Goal: Information Seeking & Learning: Learn about a topic

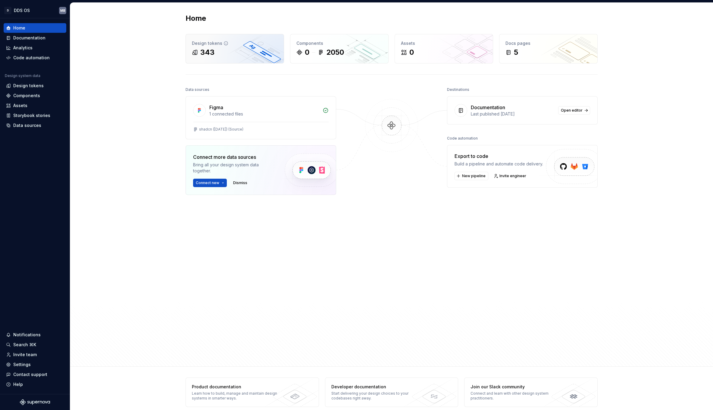
click at [216, 54] on div "343" at bounding box center [235, 53] width 86 height 10
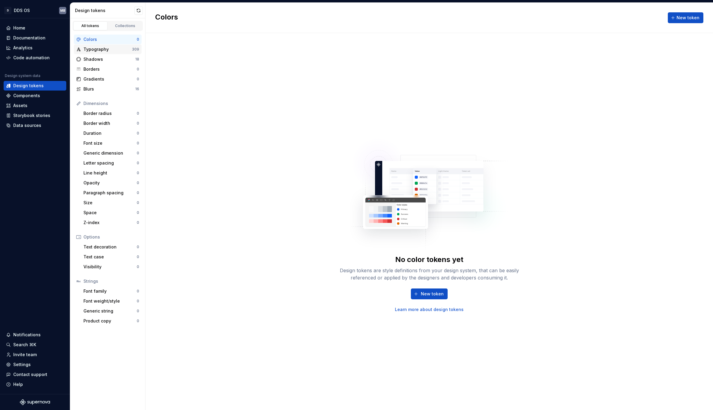
click at [104, 50] on div "Typography" at bounding box center [107, 49] width 48 height 6
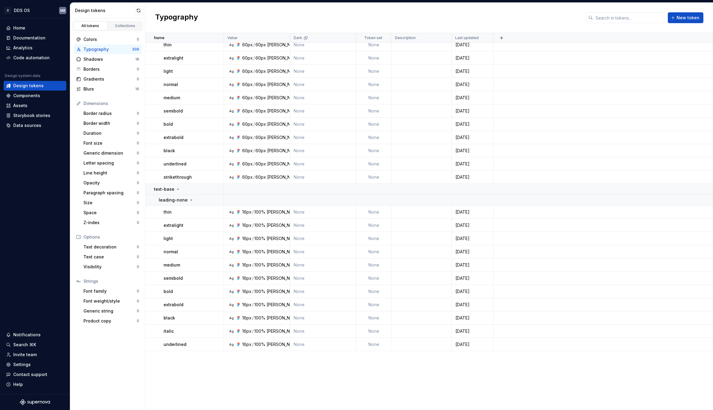
scroll to position [4159, 0]
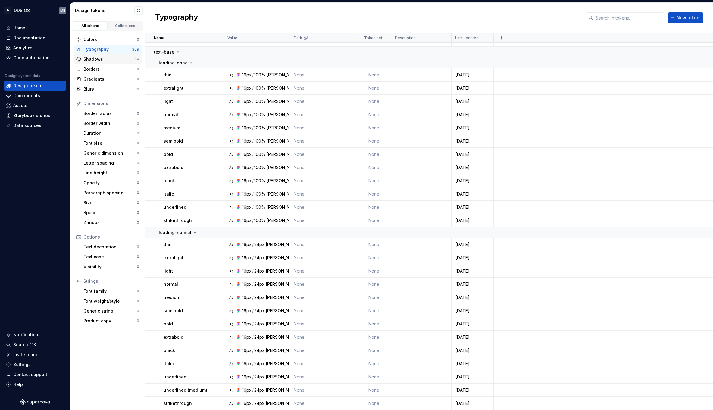
click at [110, 59] on div "Shadows" at bounding box center [109, 59] width 52 height 6
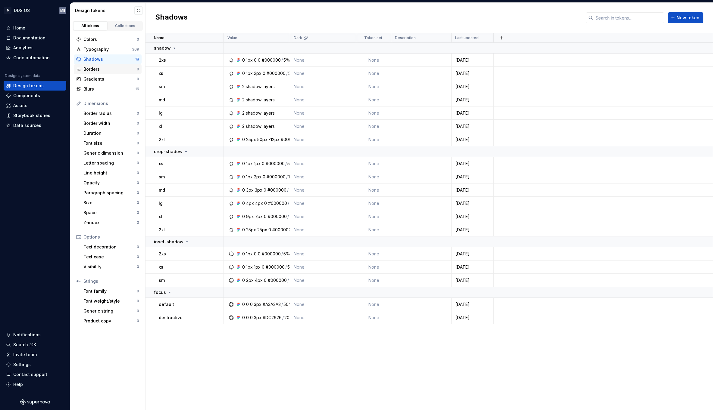
click at [91, 70] on div "Borders" at bounding box center [109, 69] width 53 height 6
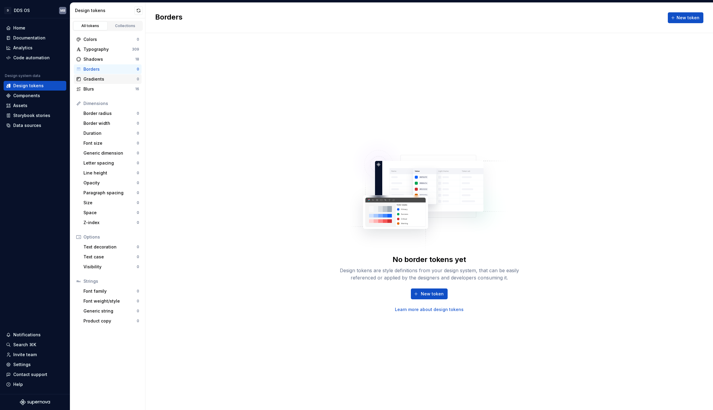
click at [93, 76] on div "Gradients" at bounding box center [109, 79] width 53 height 6
click at [96, 88] on div "Blurs" at bounding box center [109, 89] width 52 height 6
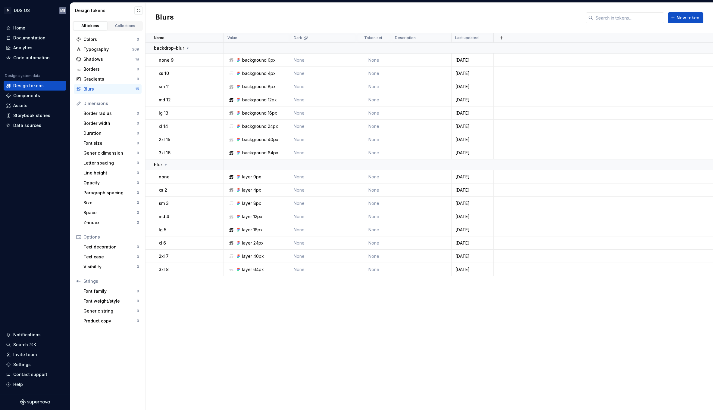
click at [236, 321] on div "Name Value Dark Token set Description Last updated backdrop-blur none 9 backgro…" at bounding box center [428, 221] width 567 height 377
click at [124, 23] on link "Collections" at bounding box center [125, 25] width 34 height 9
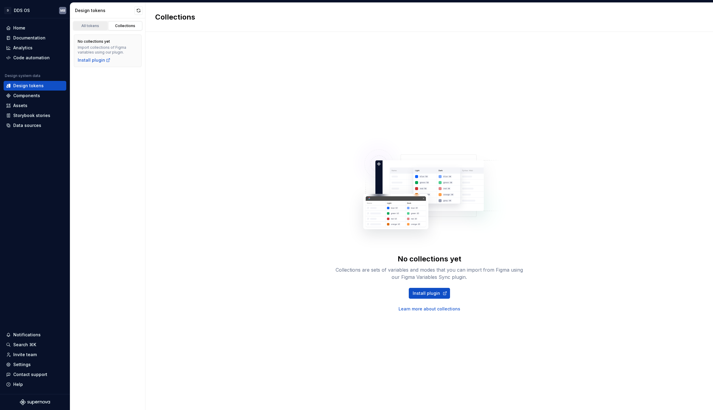
click at [93, 25] on div "All tokens" at bounding box center [90, 25] width 30 height 5
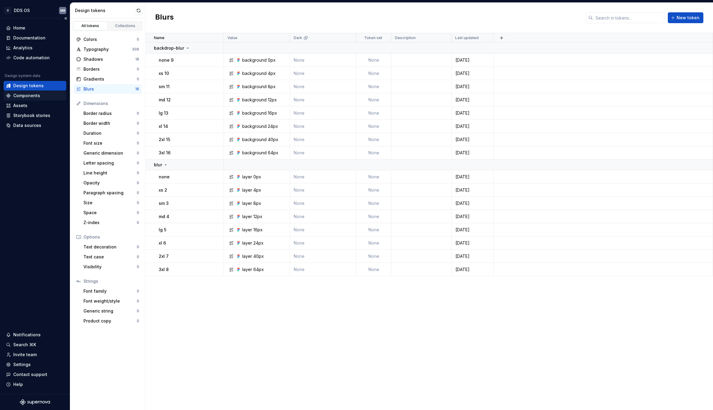
click at [33, 97] on div "Components" at bounding box center [26, 96] width 27 height 6
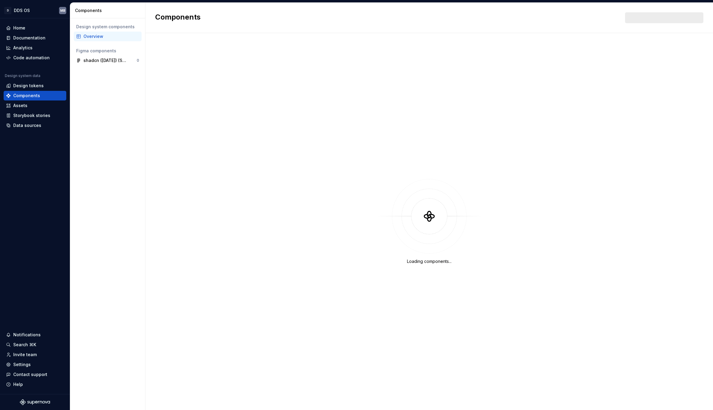
click at [96, 53] on div "Figma components" at bounding box center [107, 51] width 63 height 6
click at [96, 59] on div "shadcn ([DATE]) (Source)" at bounding box center [105, 61] width 45 height 6
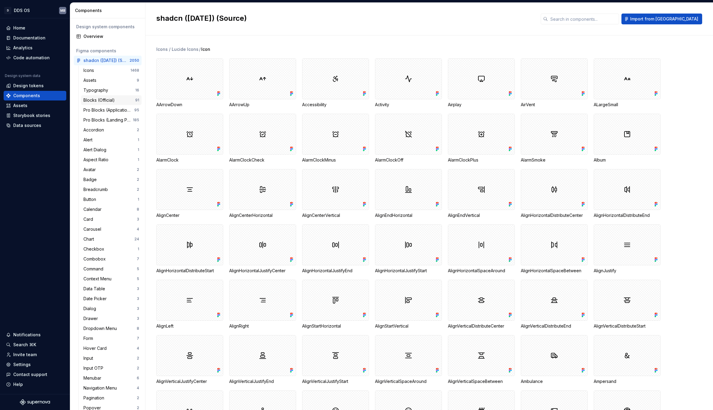
click at [102, 103] on div "Blocks (Official)" at bounding box center [100, 100] width 34 height 6
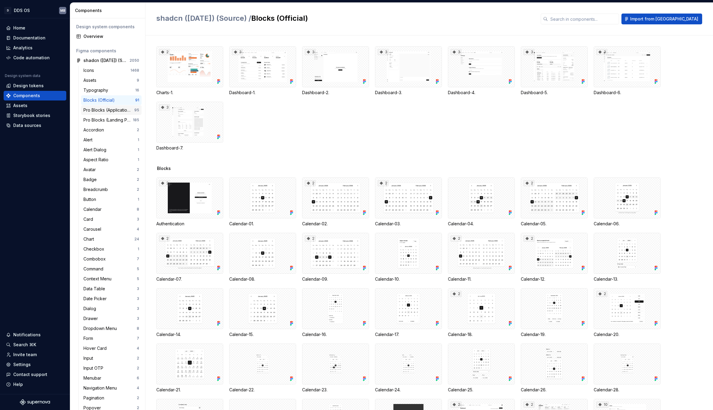
click at [103, 107] on div "Pro Blocks (Application) 🔷 95" at bounding box center [111, 110] width 61 height 10
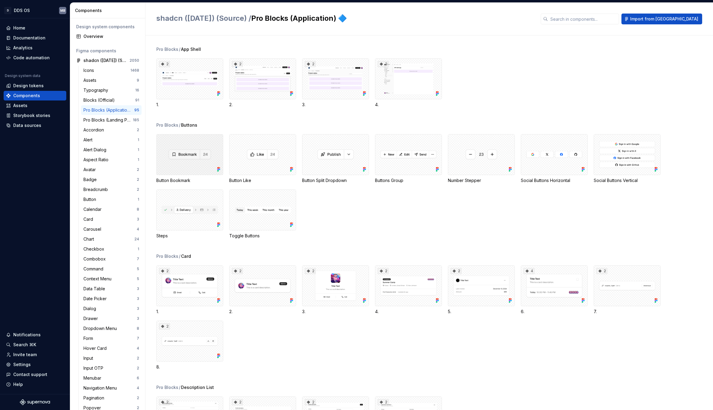
click at [190, 158] on div at bounding box center [189, 154] width 67 height 41
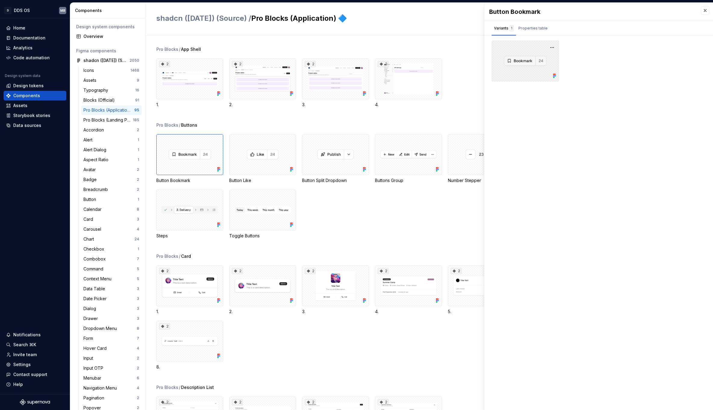
click at [528, 61] on div at bounding box center [524, 61] width 67 height 41
click at [530, 30] on div "Properties table" at bounding box center [532, 28] width 29 height 6
click at [498, 30] on div "Variants 1" at bounding box center [504, 28] width 20 height 6
click at [519, 50] on div at bounding box center [524, 61] width 67 height 41
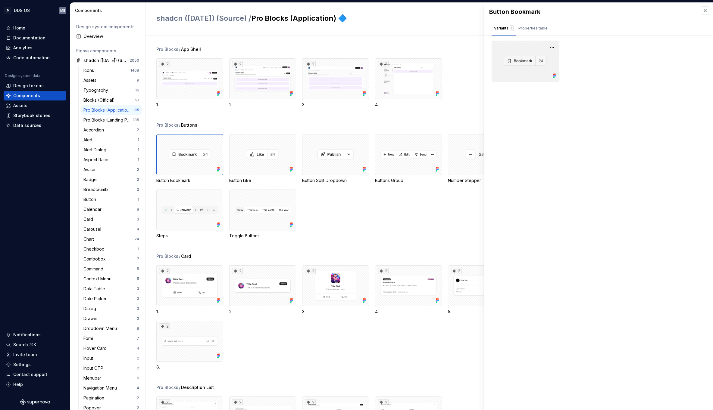
click at [522, 60] on div at bounding box center [524, 61] width 67 height 41
click at [555, 47] on button "button" at bounding box center [552, 47] width 8 height 8
click at [514, 105] on div "Button Bookmark Variants 1 Properties table Property Values Default This Figma …" at bounding box center [598, 207] width 229 height 408
click at [420, 128] on div "Pro Blocks / Buttons" at bounding box center [434, 125] width 556 height 6
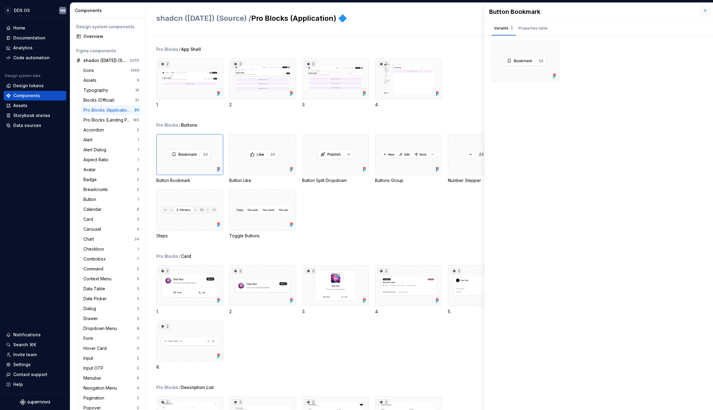
click at [629, 11] on button "button" at bounding box center [705, 10] width 8 height 8
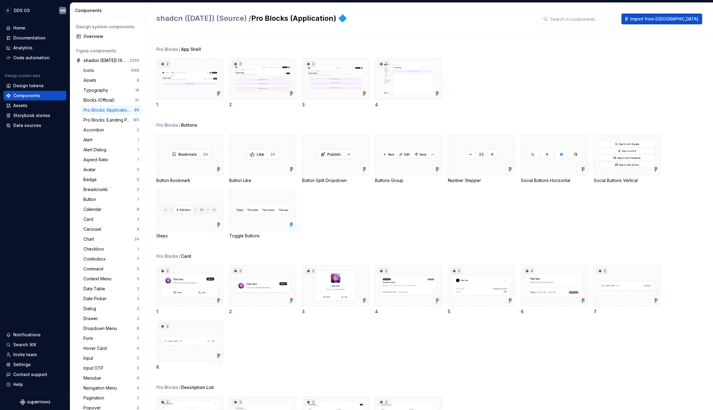
click at [482, 48] on div "Pro Blocks / App Shell" at bounding box center [434, 49] width 556 height 6
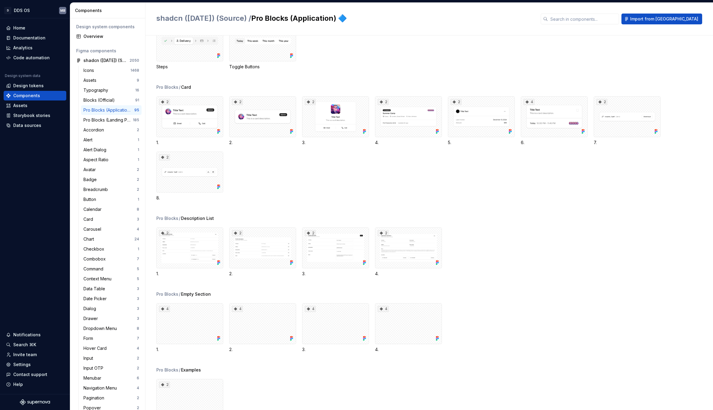
scroll to position [173, 0]
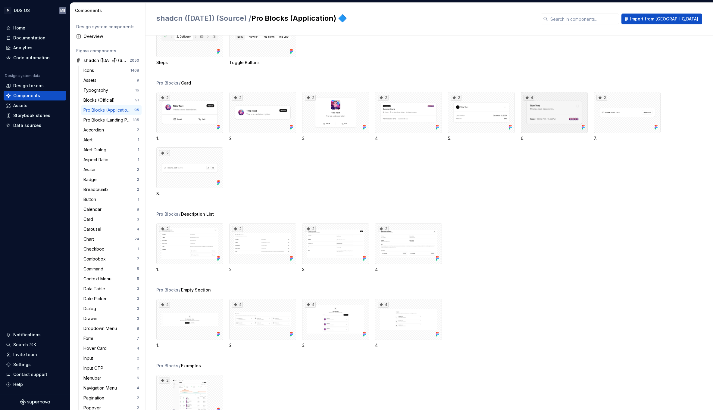
click at [544, 116] on div "4" at bounding box center [554, 112] width 67 height 41
click at [540, 116] on body "D DDS OS MB Home Documentation Analytics Code automation Design system data Des…" at bounding box center [356, 205] width 713 height 410
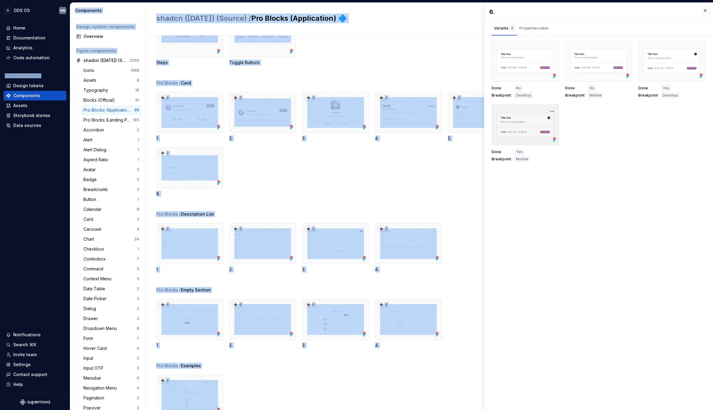
click at [540, 116] on div at bounding box center [524, 124] width 67 height 41
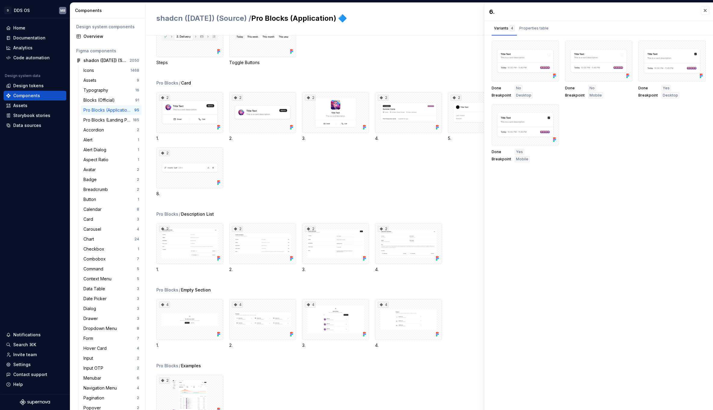
click at [450, 169] on div "2 1. 2 2. 2 3. 2 4. 2 5. 4 6. 2 7. 2 8." at bounding box center [434, 144] width 556 height 105
click at [398, 170] on div "2 1. 2 2. 2 3. 2 4. 2 5. 4 6. 2 7. 2 8." at bounding box center [434, 144] width 556 height 105
click at [629, 10] on button "button" at bounding box center [705, 10] width 8 height 8
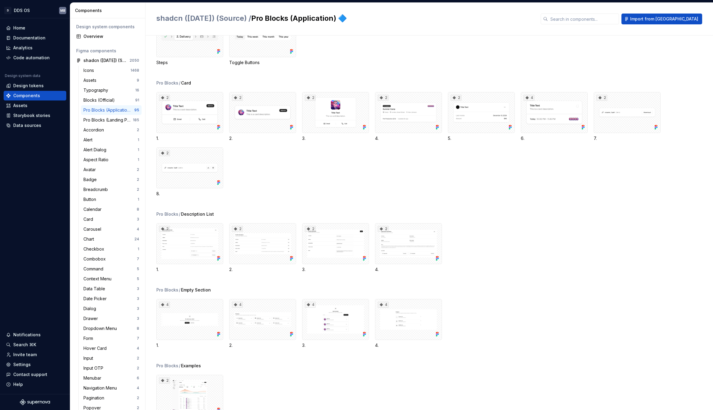
click at [426, 156] on div "2 1. 2 2. 2 3. 2 4. 2 5. 4 6. 2 7. 2 8." at bounding box center [434, 144] width 556 height 105
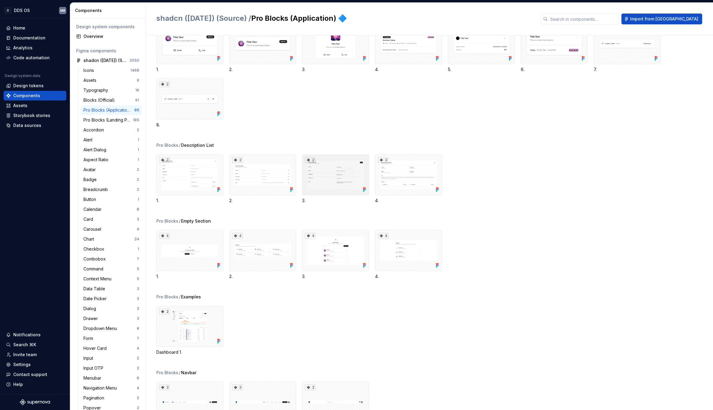
scroll to position [240, 0]
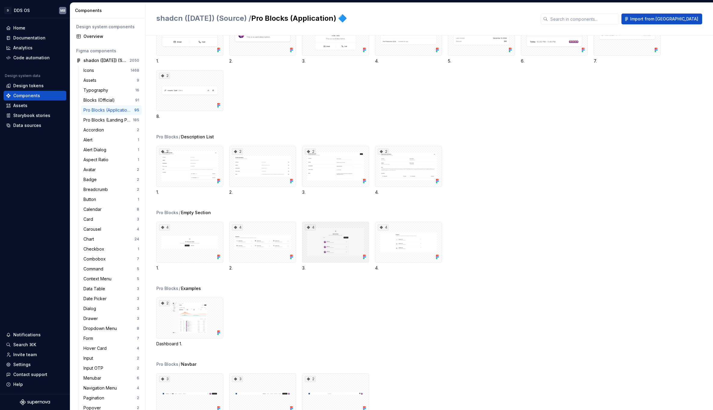
click at [324, 248] on div "4" at bounding box center [335, 242] width 67 height 41
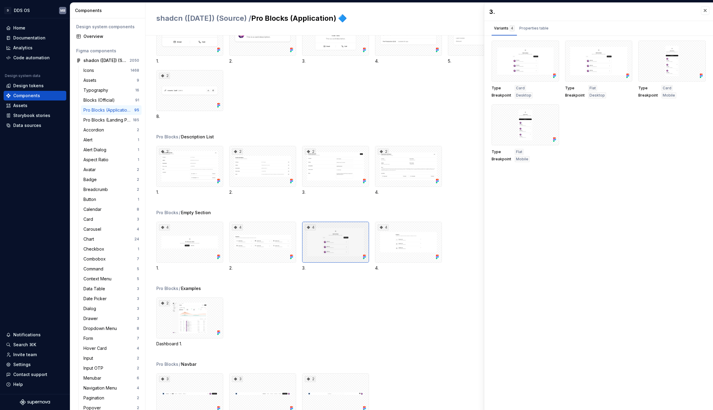
click at [324, 248] on div "4" at bounding box center [335, 242] width 67 height 41
click at [263, 231] on div "4" at bounding box center [262, 242] width 67 height 41
click at [339, 231] on div "4" at bounding box center [335, 242] width 67 height 41
click at [257, 245] on div "4" at bounding box center [262, 242] width 67 height 41
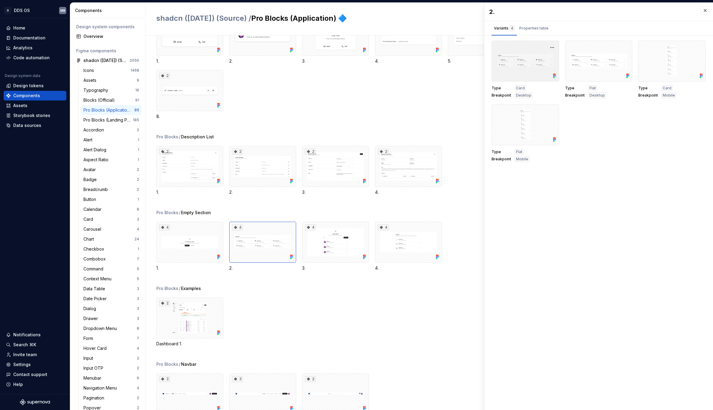
click at [512, 58] on div at bounding box center [524, 61] width 67 height 41
click at [528, 68] on div at bounding box center [524, 61] width 67 height 41
click at [343, 247] on div "4" at bounding box center [335, 242] width 67 height 41
click at [513, 62] on div at bounding box center [524, 61] width 67 height 41
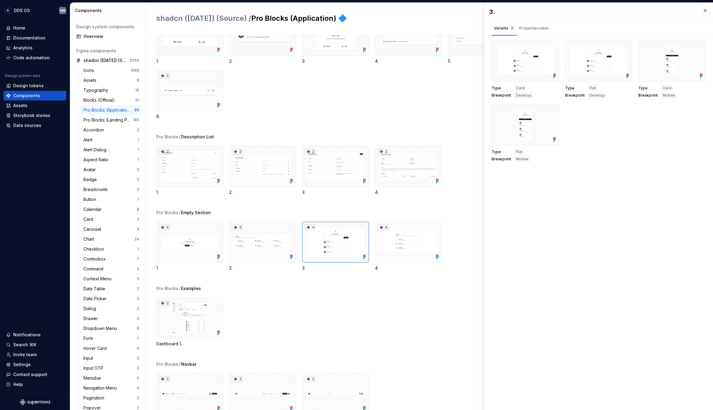
click at [375, 110] on div "2 1. 2 2. 2 3. 2 4. 2 5. 4 6. 2 7. 2 8." at bounding box center [434, 67] width 556 height 105
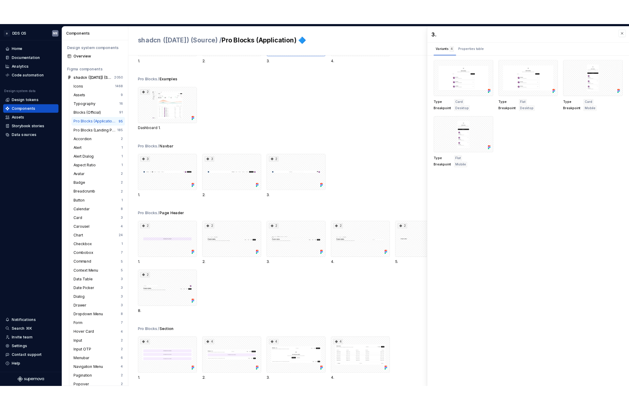
scroll to position [468, 0]
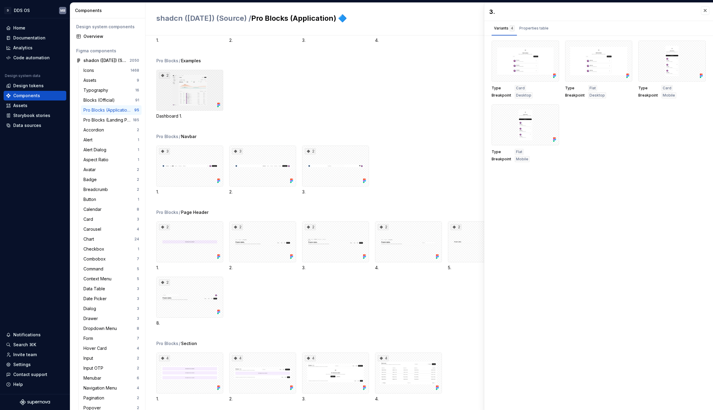
click at [180, 87] on div "2" at bounding box center [189, 90] width 67 height 41
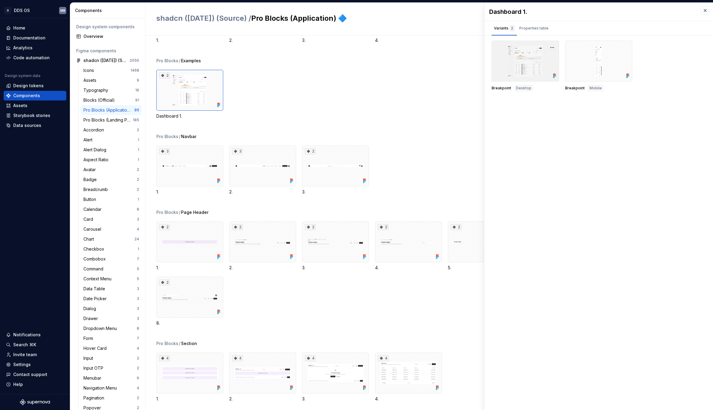
click at [544, 55] on div at bounding box center [524, 61] width 67 height 41
click at [533, 32] on div "Properties table" at bounding box center [534, 28] width 34 height 10
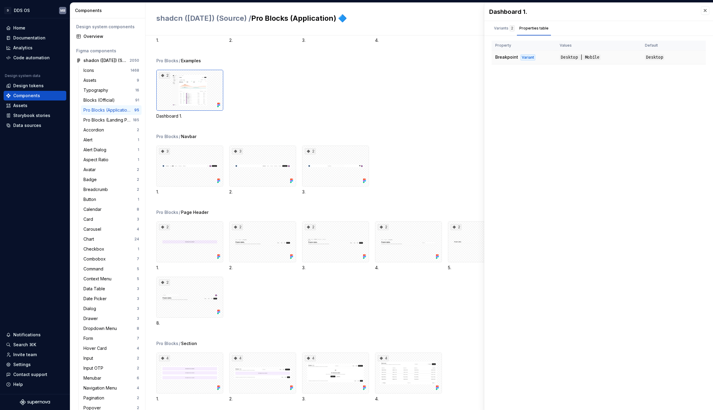
click at [582, 58] on span "Desktop | Mobile" at bounding box center [579, 57] width 41 height 6
click at [500, 30] on div "Variants 2" at bounding box center [504, 28] width 20 height 6
click at [448, 236] on div "2" at bounding box center [481, 242] width 67 height 41
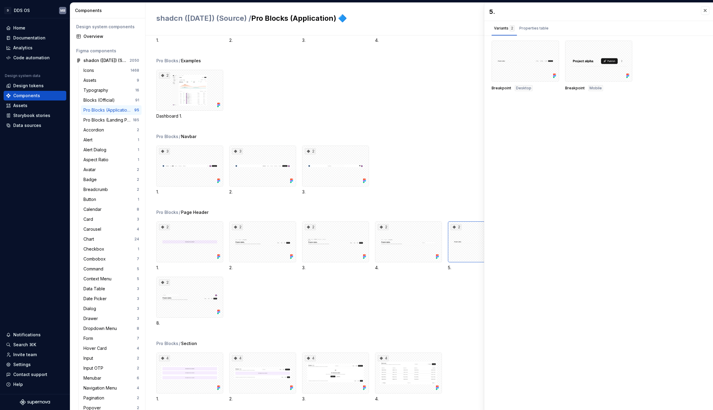
click at [604, 252] on div "5. Variants 2 Properties table Breakpoint Desktop Breakpoint Mobile Property Va…" at bounding box center [598, 207] width 229 height 408
